Goal: Information Seeking & Learning: Find specific page/section

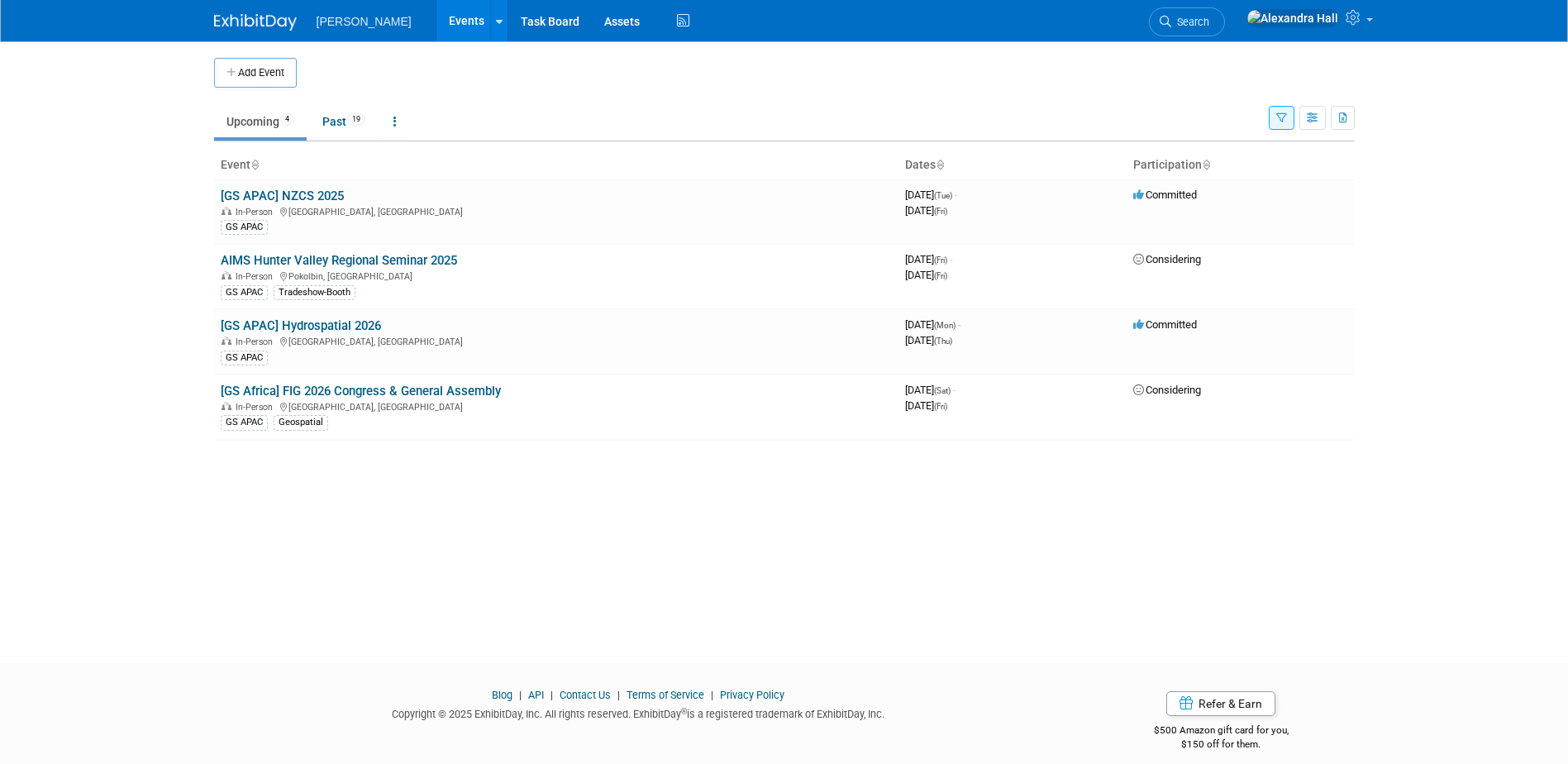
click at [436, 12] on link "Events" at bounding box center [467, 20] width 61 height 41
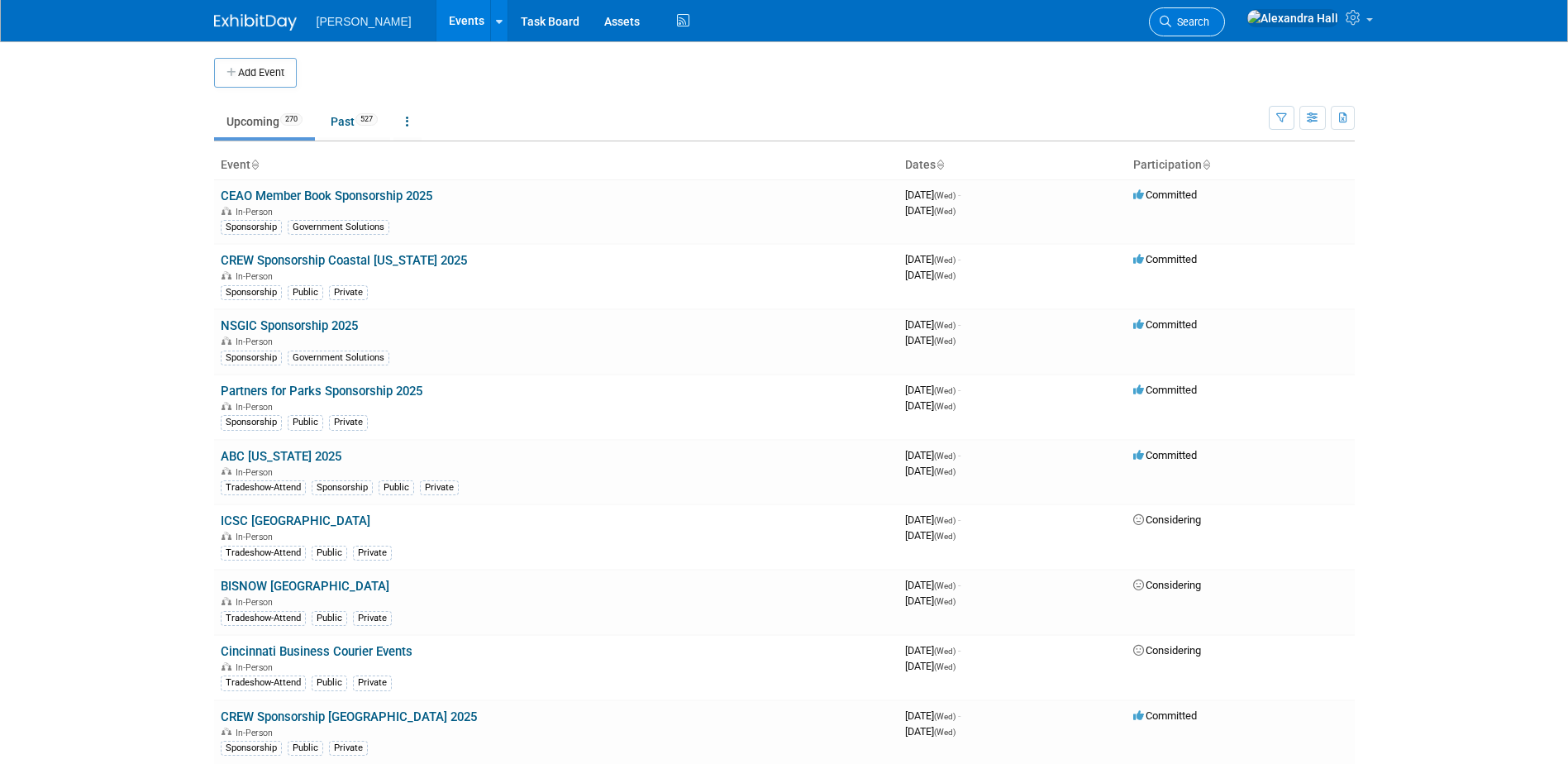
click at [1172, 24] on icon at bounding box center [1165, 21] width 12 height 12
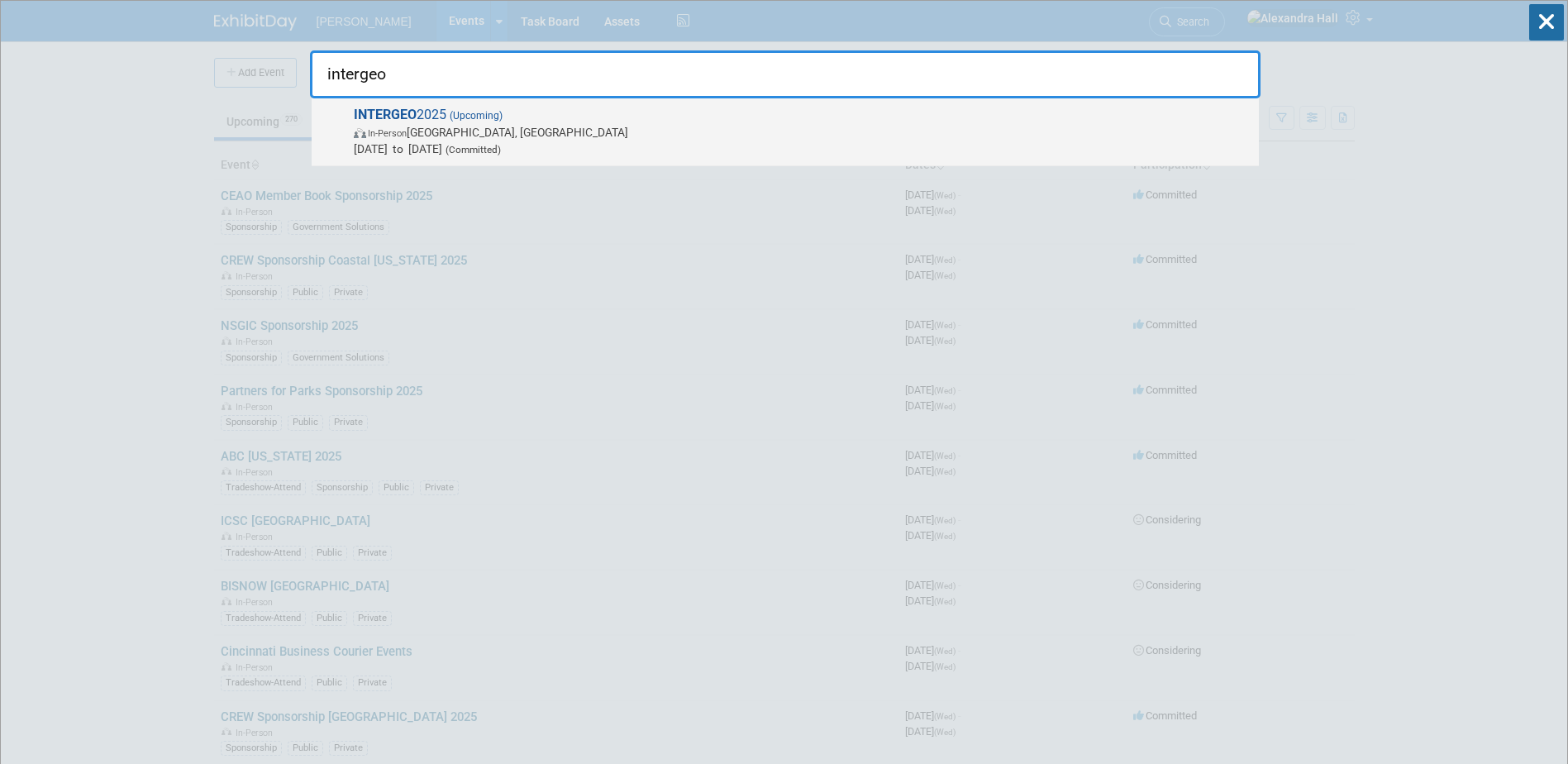
type input "intergeo"
click at [473, 130] on span "In-Person [GEOGRAPHIC_DATA], [GEOGRAPHIC_DATA]" at bounding box center [802, 132] width 897 height 17
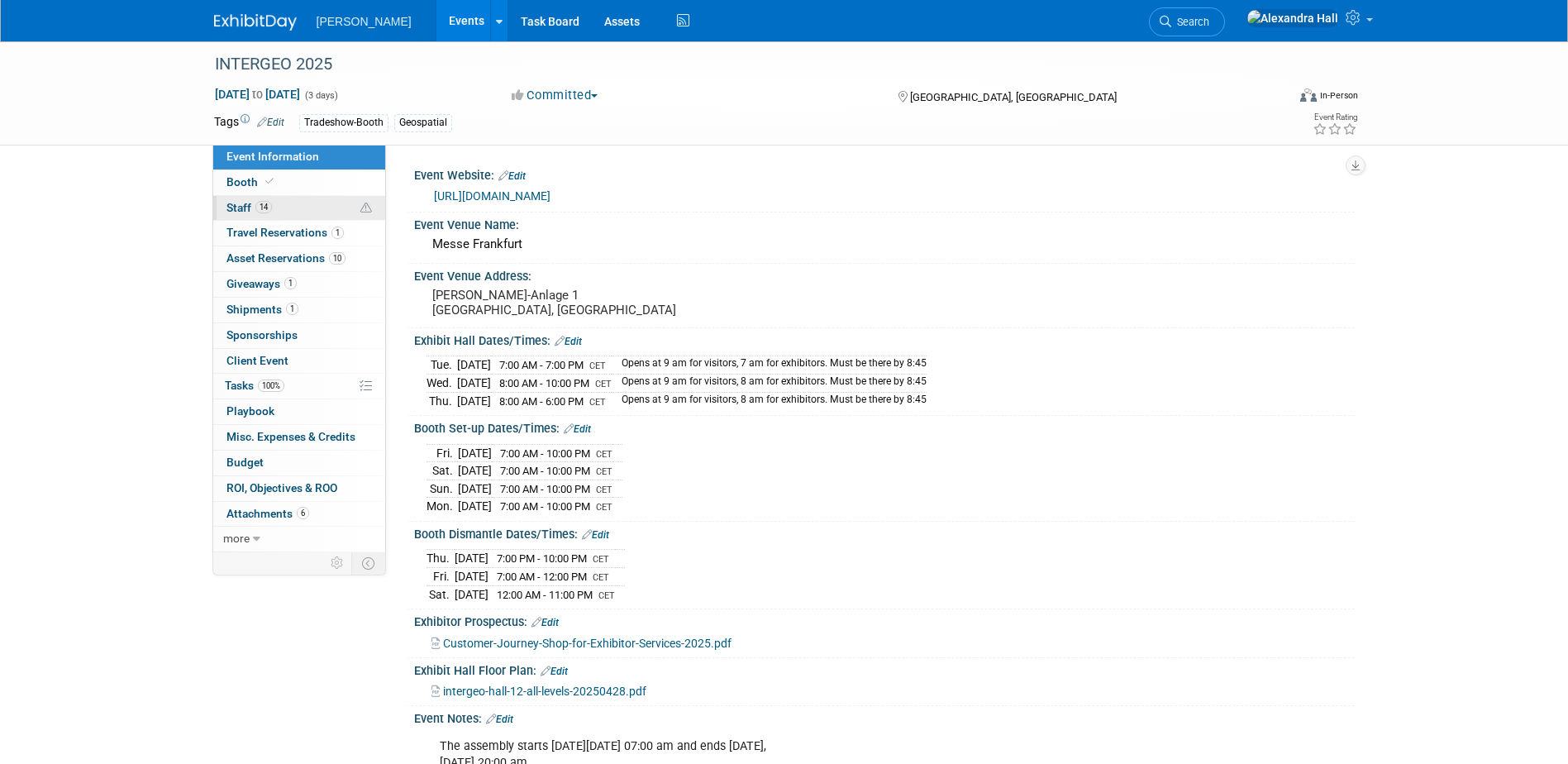
click at [297, 205] on link "14 Staff 14" at bounding box center [300, 208] width 172 height 25
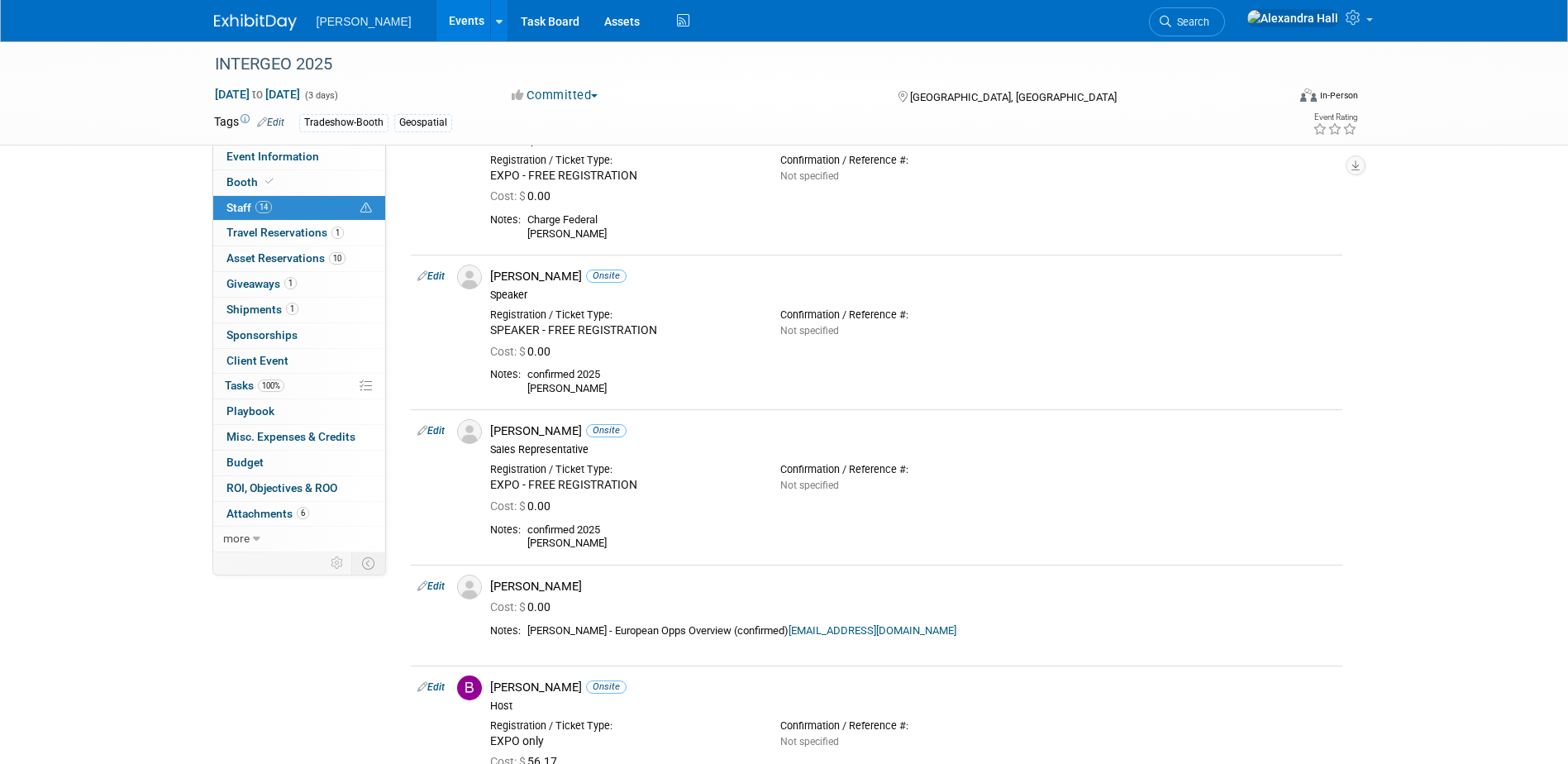
scroll to position [83, 0]
